Goal: Information Seeking & Learning: Learn about a topic

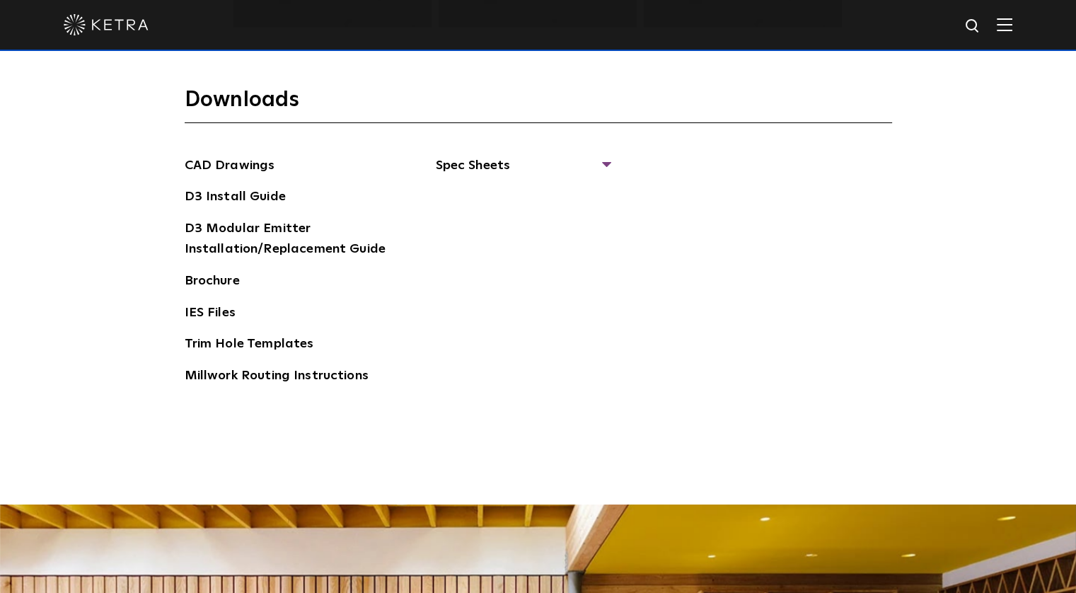
scroll to position [2194, 0]
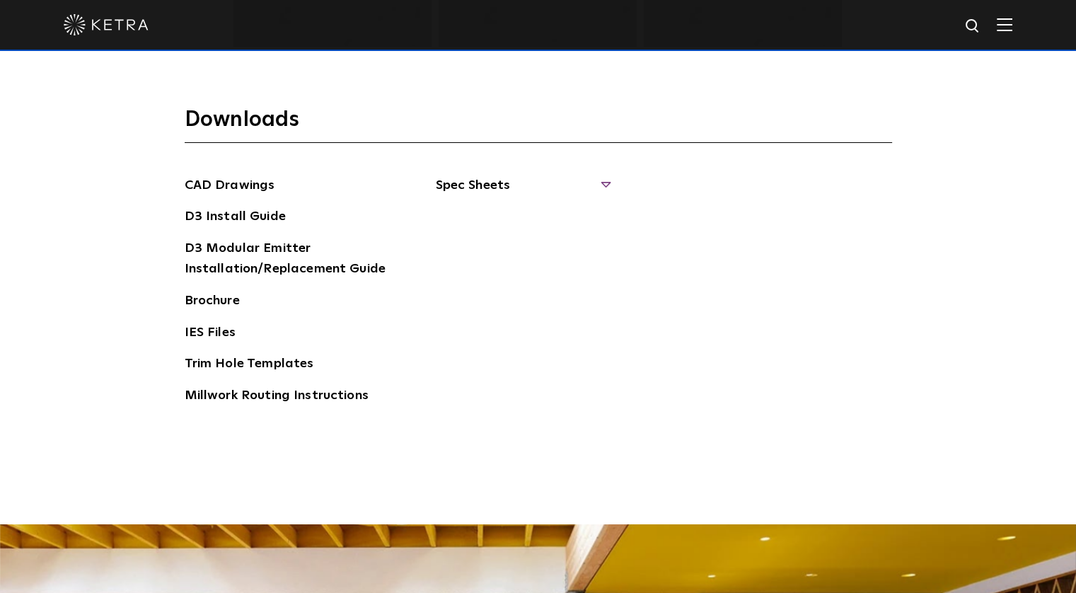
click at [602, 182] on span "Spec Sheets" at bounding box center [522, 191] width 173 height 31
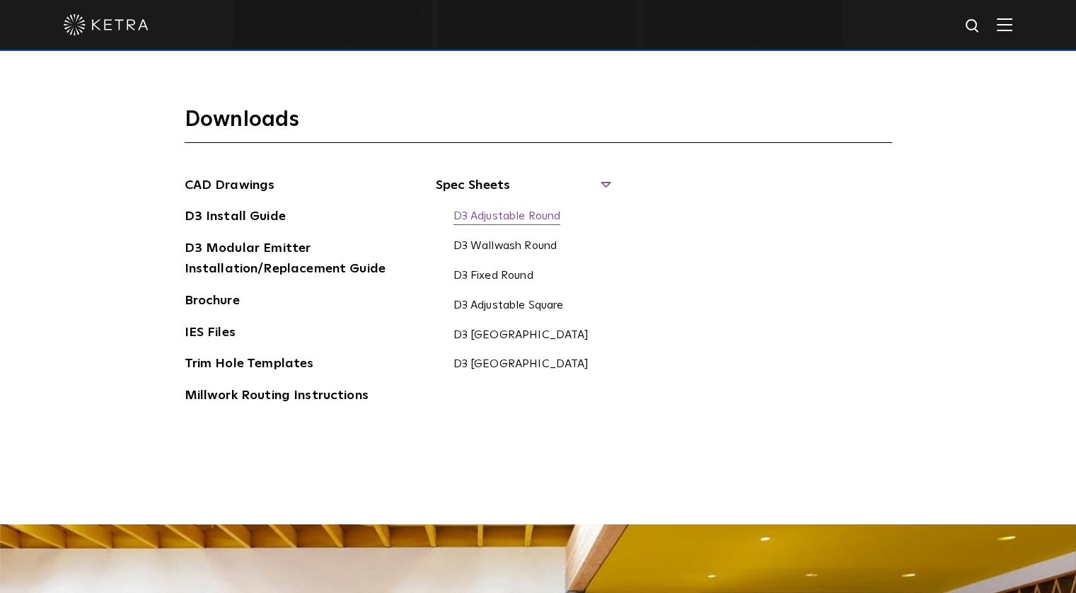
click at [485, 214] on link "D3 Adjustable Round" at bounding box center [508, 217] width 108 height 16
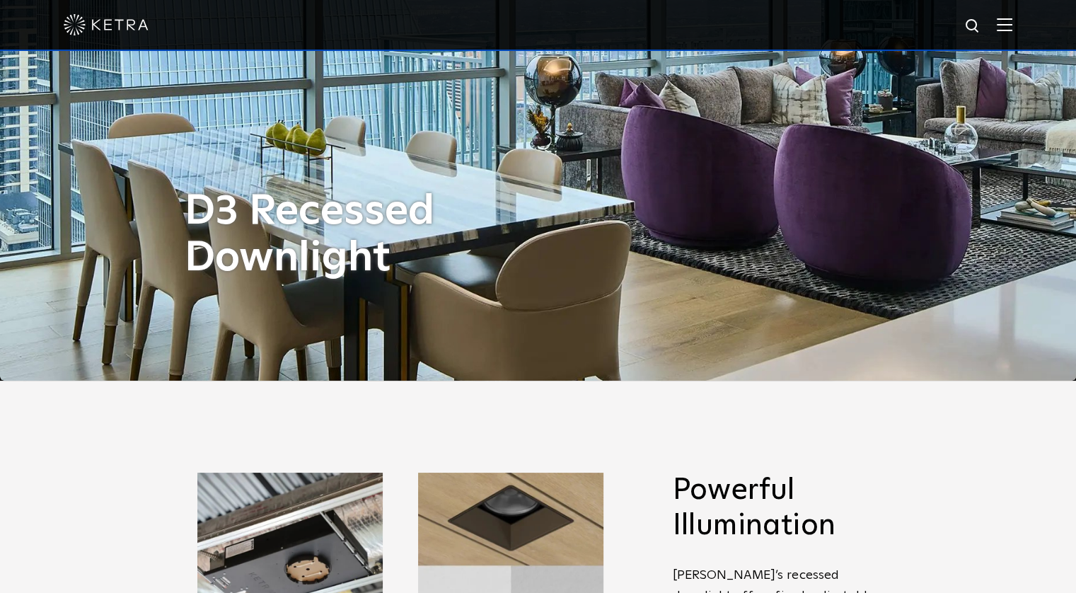
scroll to position [0, 0]
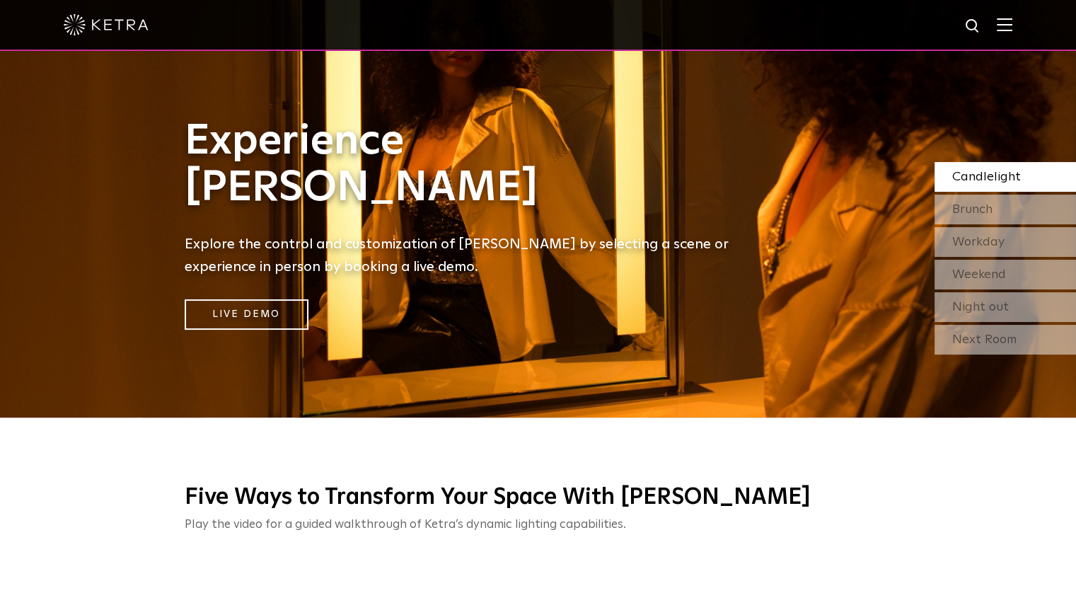
scroll to position [212, 0]
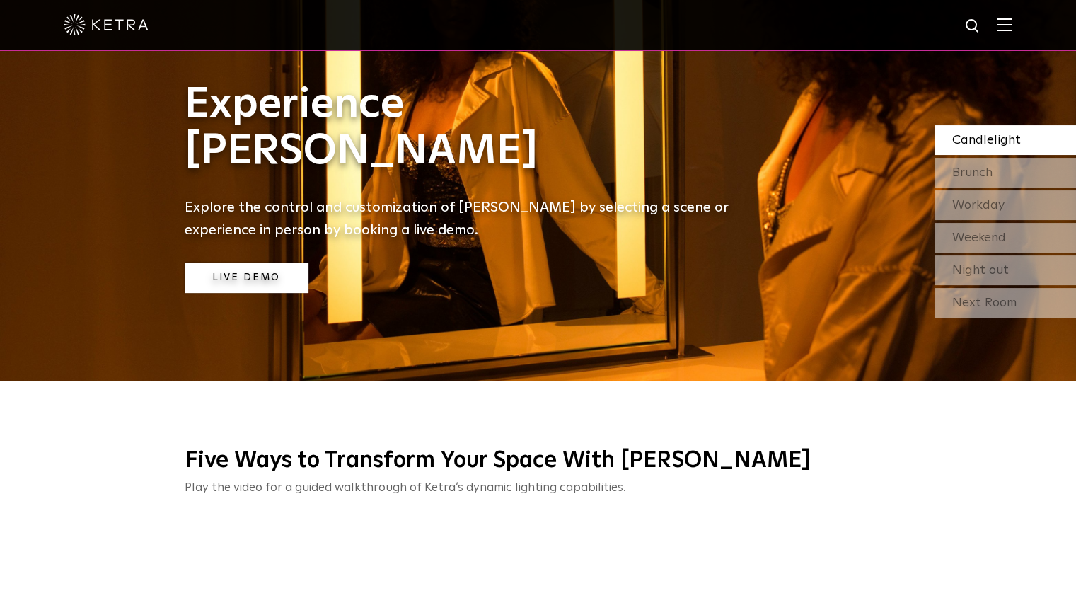
click at [247, 280] on link "Live Demo" at bounding box center [247, 278] width 124 height 30
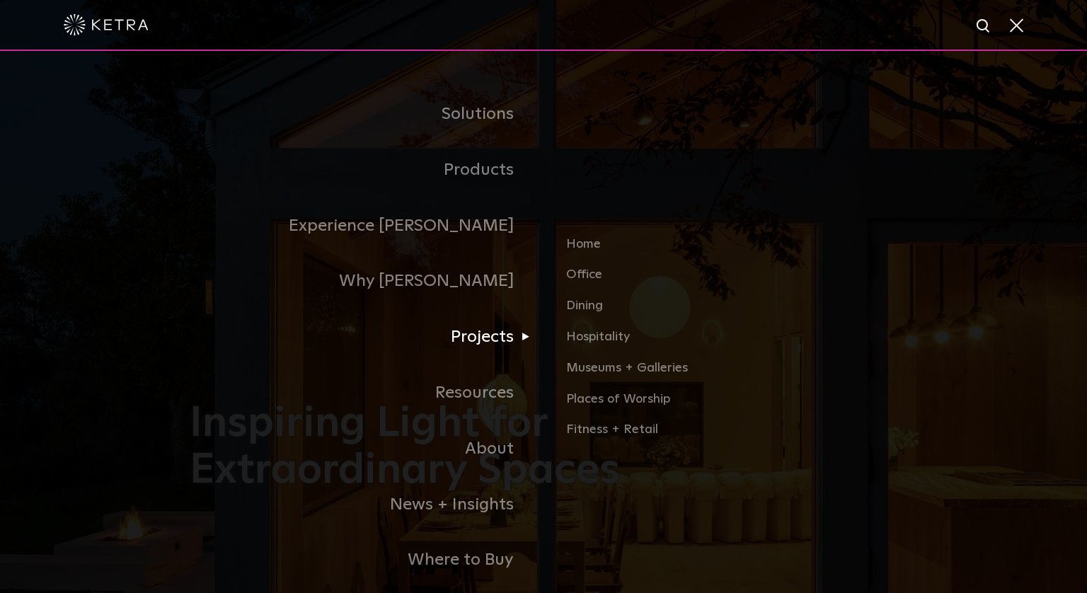
click at [476, 335] on link "Projects" at bounding box center [367, 337] width 354 height 56
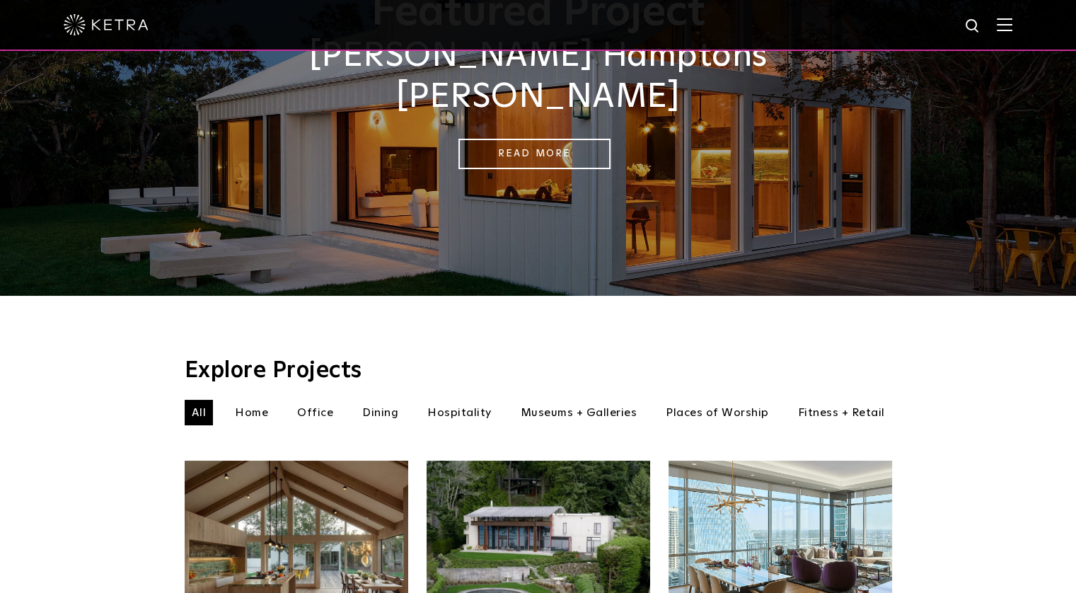
scroll to position [354, 0]
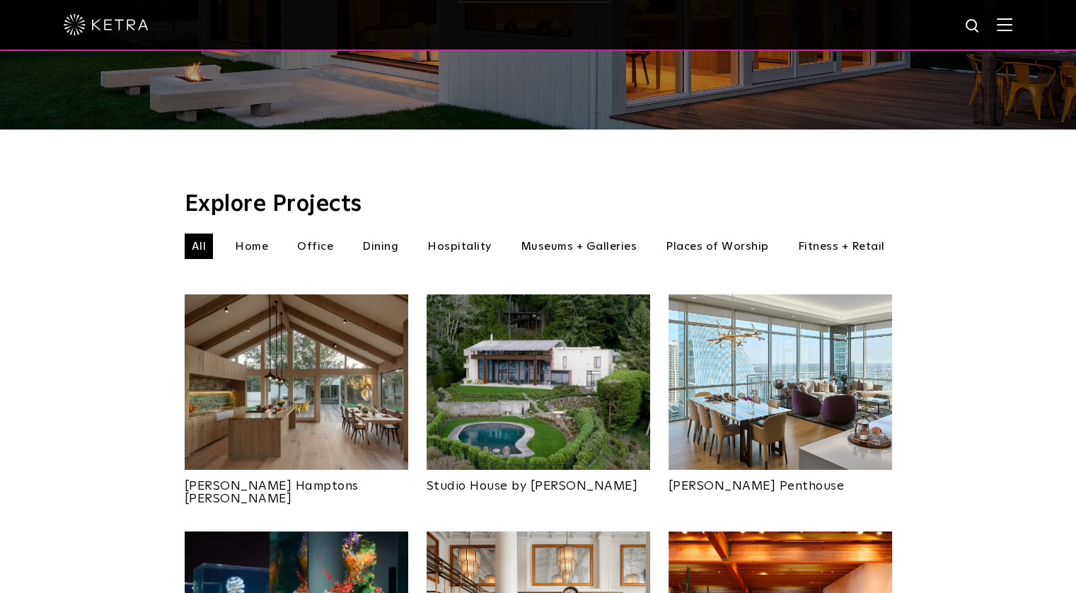
click at [587, 234] on li "Museums + Galleries" at bounding box center [579, 246] width 131 height 25
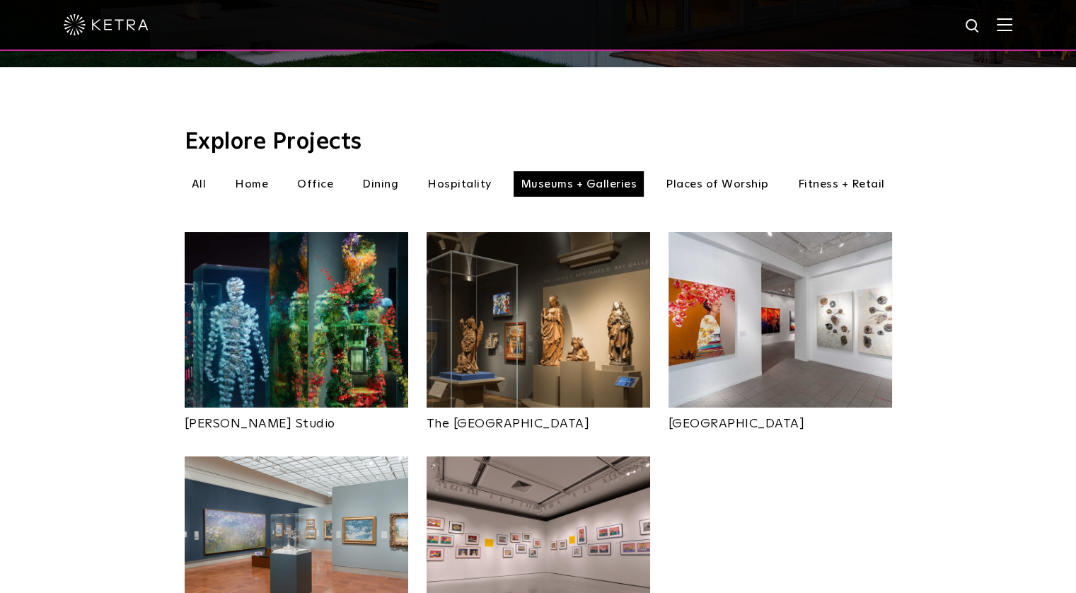
scroll to position [425, 0]
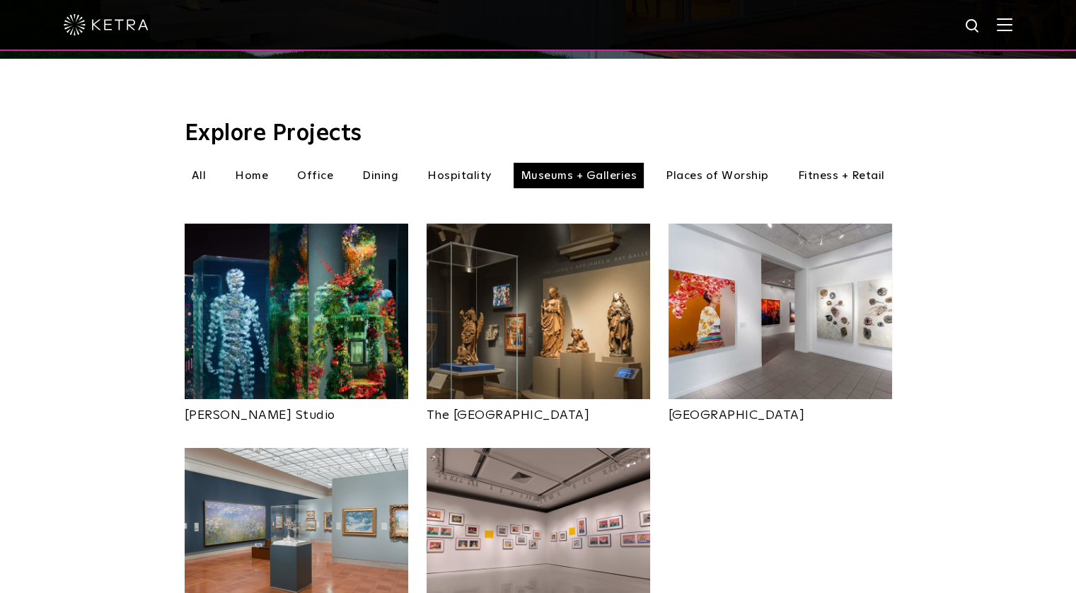
click at [294, 256] on img at bounding box center [297, 312] width 224 height 176
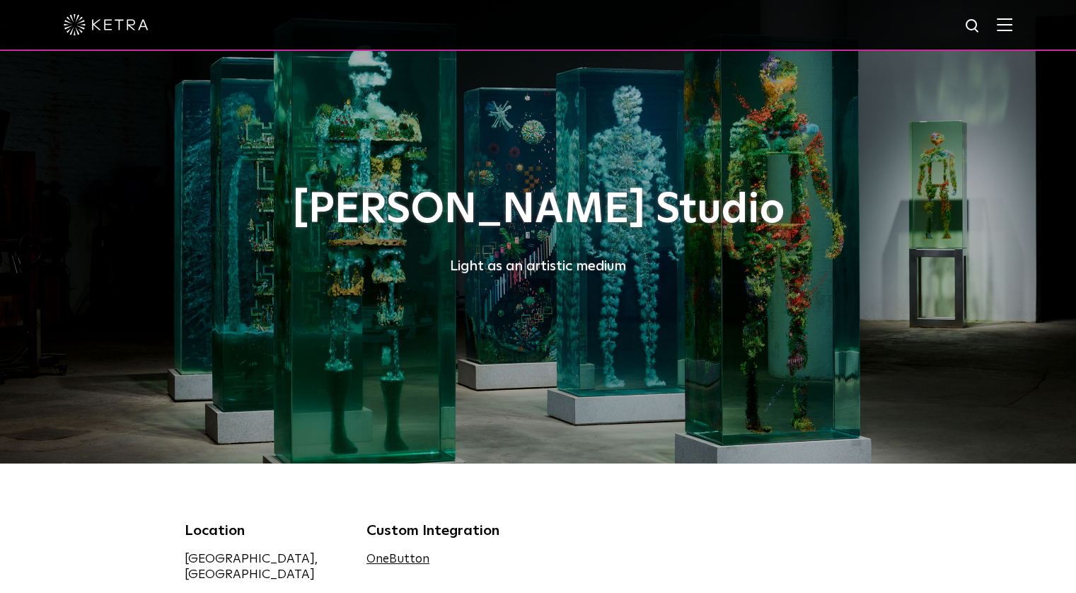
click at [631, 304] on div "[PERSON_NAME] Studio Light as an artistic medium" at bounding box center [539, 232] width 708 height 464
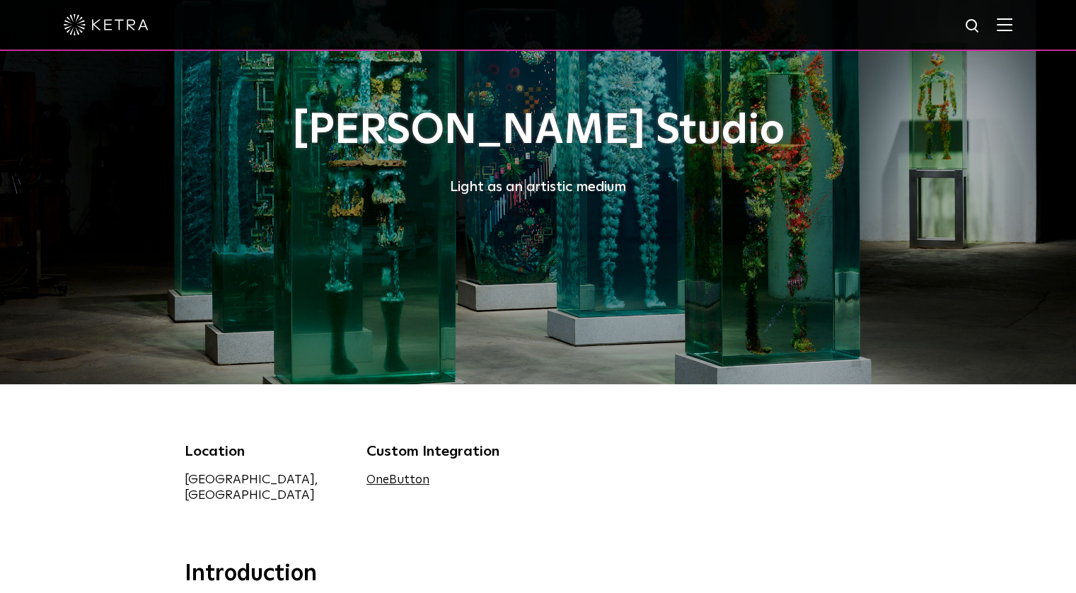
scroll to position [71, 0]
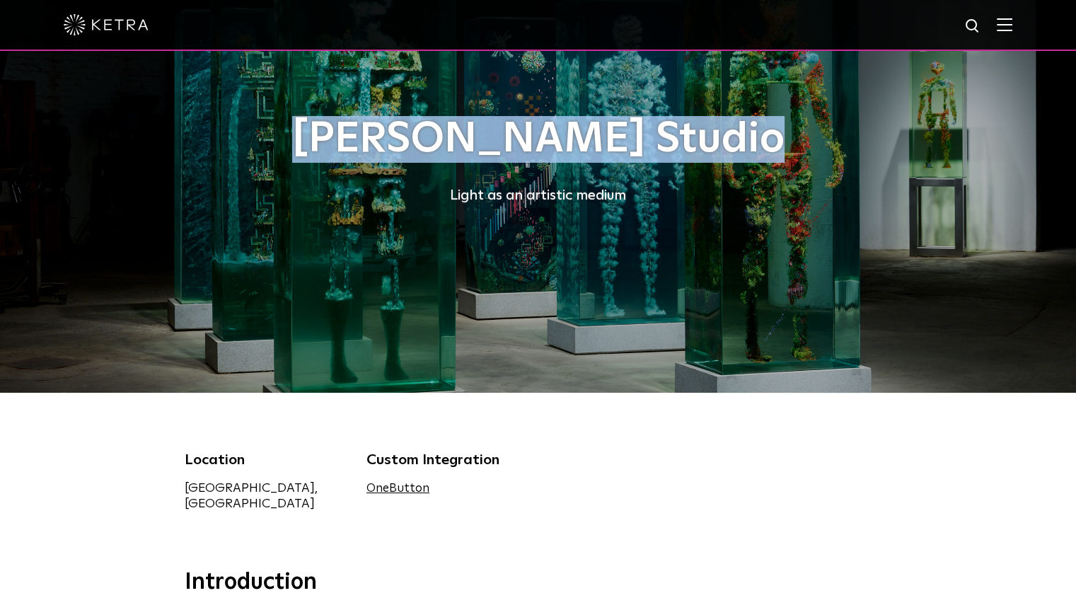
drag, startPoint x: 348, startPoint y: 143, endPoint x: 728, endPoint y: 159, distance: 379.7
click at [728, 159] on h1 "[PERSON_NAME] Studio" at bounding box center [539, 139] width 708 height 47
copy h1 "[PERSON_NAME] Studio"
